Goal: Find specific page/section: Find specific page/section

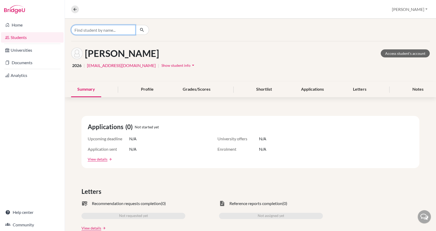
click at [90, 33] on input "Find student by name..." at bounding box center [103, 30] width 64 height 10
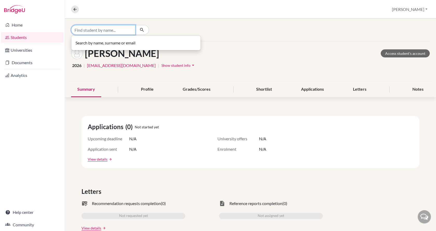
click at [90, 33] on input "Find student by name..." at bounding box center [103, 30] width 64 height 10
type input "[PERSON_NAME]"
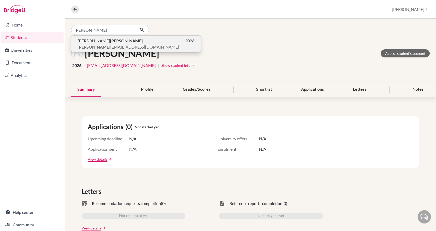
click at [90, 44] on span "[PERSON_NAME] [EMAIL_ADDRESS][DOMAIN_NAME]" at bounding box center [129, 47] width 102 height 6
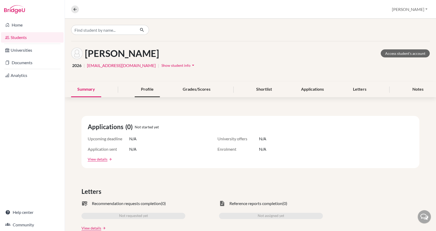
click at [140, 89] on div "Profile" at bounding box center [147, 89] width 25 height 15
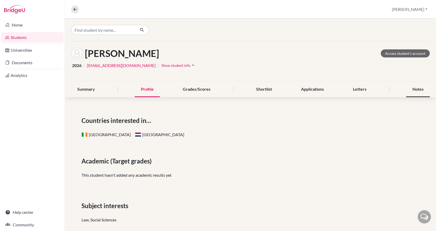
click at [415, 87] on div "Notes" at bounding box center [418, 89] width 24 height 15
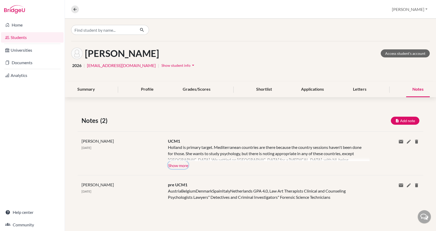
click at [179, 163] on button "Show more" at bounding box center [178, 165] width 21 height 8
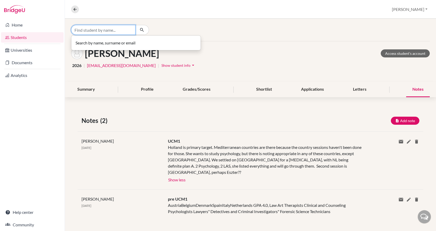
click at [92, 31] on input "Find student by name..." at bounding box center [103, 30] width 64 height 10
click at [93, 91] on div "Summary" at bounding box center [86, 89] width 30 height 15
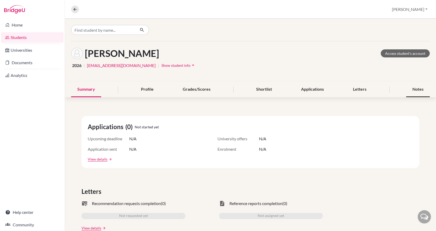
click at [416, 88] on div "Notes" at bounding box center [418, 89] width 24 height 15
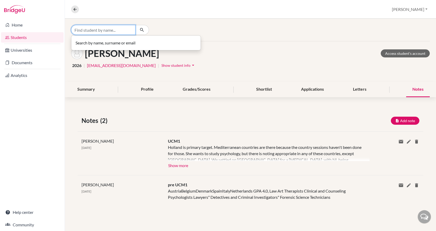
click at [110, 28] on input "Find student by name..." at bounding box center [103, 30] width 64 height 10
type input "[PERSON_NAME]"
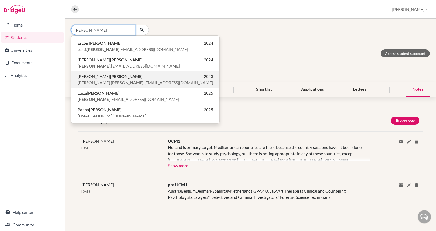
scroll to position [29, 0]
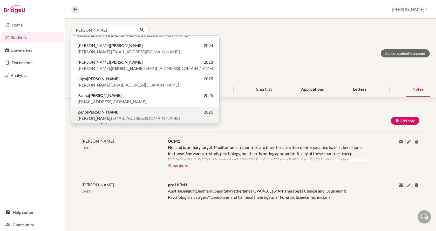
click at [121, 115] on p "[PERSON_NAME] .[PERSON_NAME][EMAIL_ADDRESS][DOMAIN_NAME]" at bounding box center [146, 118] width 136 height 6
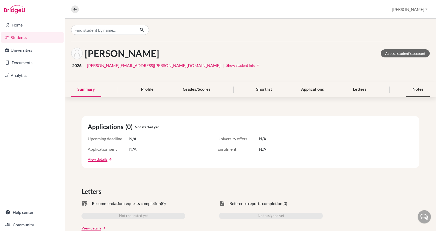
drag, startPoint x: 121, startPoint y: 115, endPoint x: 409, endPoint y: 88, distance: 289.6
click at [409, 88] on div "Notes" at bounding box center [418, 89] width 24 height 15
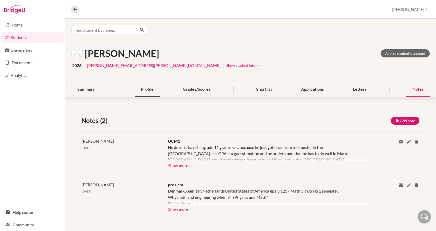
click at [145, 89] on div "Profile" at bounding box center [147, 89] width 25 height 15
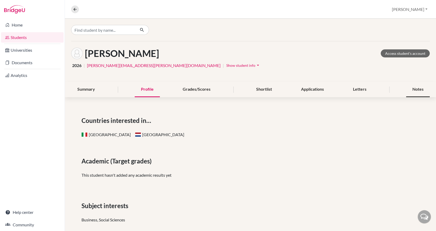
click at [406, 90] on div "Notes" at bounding box center [418, 89] width 24 height 15
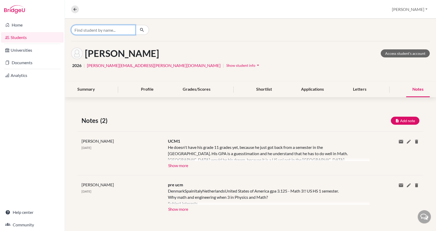
click at [91, 28] on input "Find student by name..." at bounding box center [103, 30] width 64 height 10
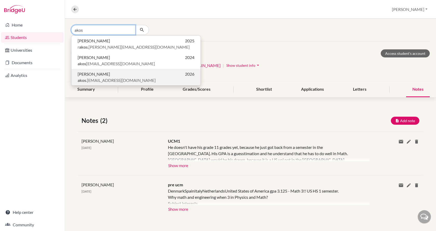
type input "akos"
click at [100, 79] on span "akos .[EMAIL_ADDRESS][DOMAIN_NAME]" at bounding box center [117, 80] width 78 height 6
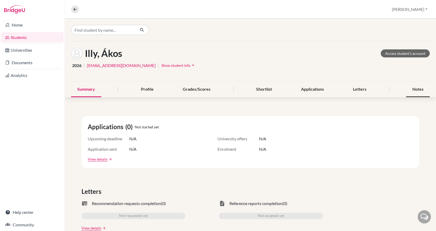
click at [408, 92] on div "Notes" at bounding box center [418, 89] width 24 height 15
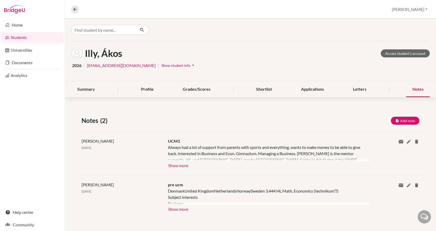
scroll to position [0, 0]
click at [266, 151] on div at bounding box center [269, 152] width 202 height 17
click at [178, 164] on button "Show more" at bounding box center [178, 165] width 21 height 8
